Goal: Find specific page/section: Find specific page/section

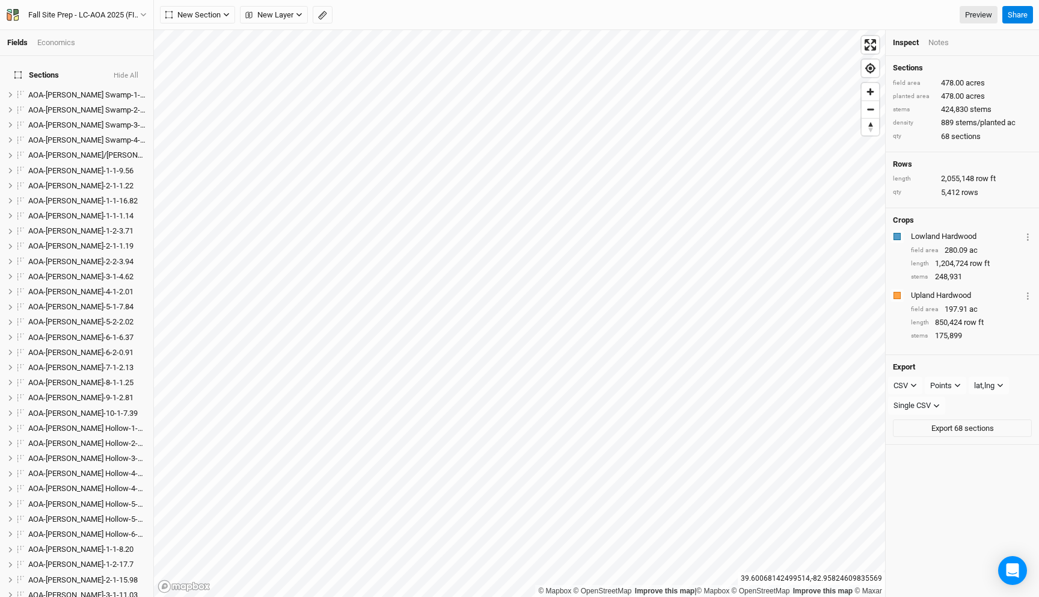
scroll to position [609, 0]
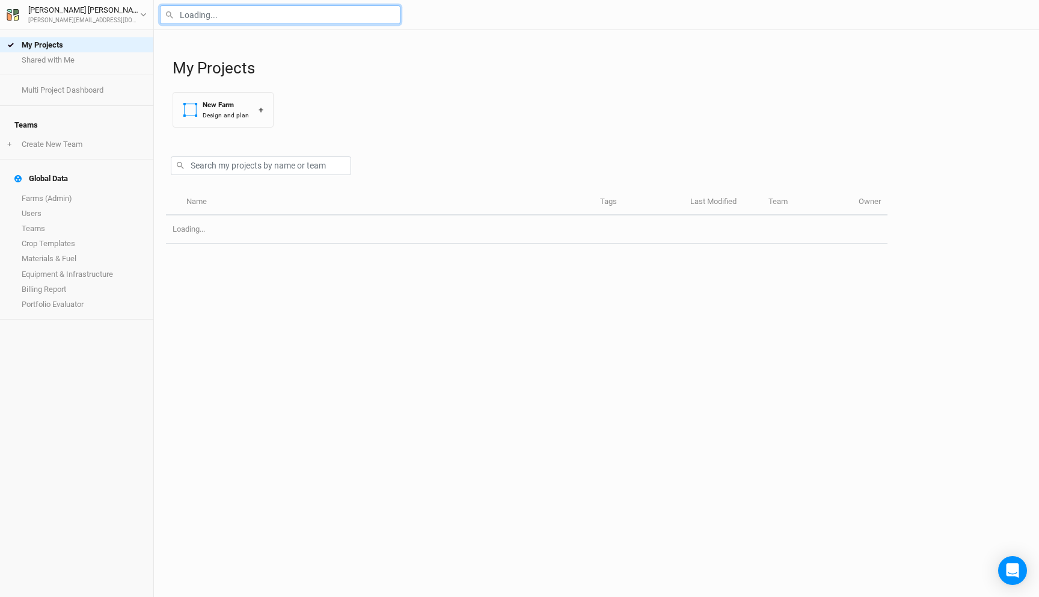
click at [270, 11] on input "text" at bounding box center [280, 14] width 241 height 19
type input "msf"
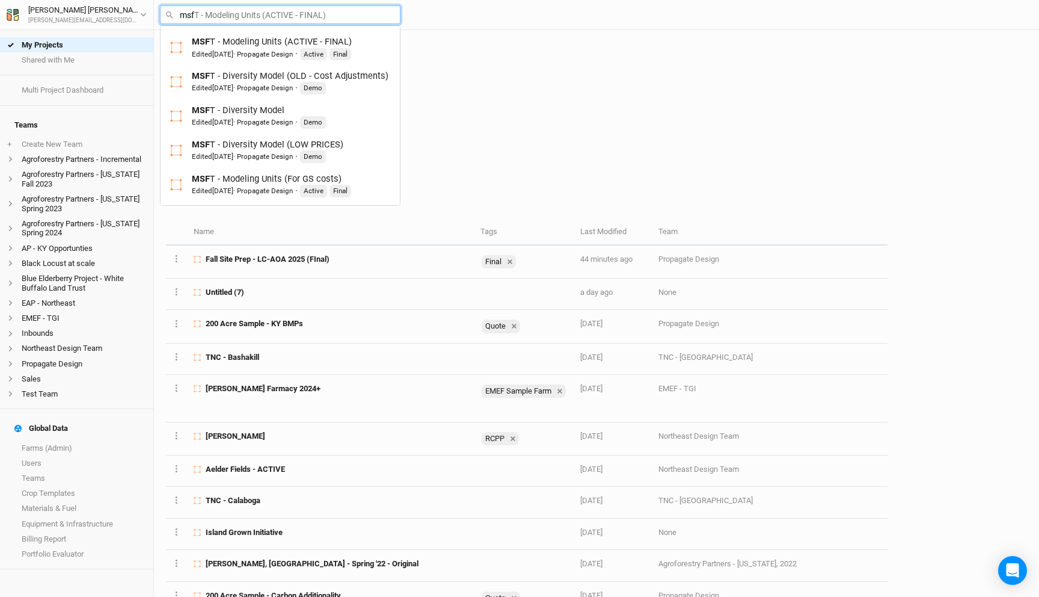
type input "msfT - Modeling Units (ACTIVE - FINAL)"
type input "msft"
type input "msft - Modeling Units (ACTIVE - FINAL)"
click at [293, 58] on div "Edited [DATE] · Propagate Design" at bounding box center [242, 54] width 101 height 10
